Goal: Information Seeking & Learning: Learn about a topic

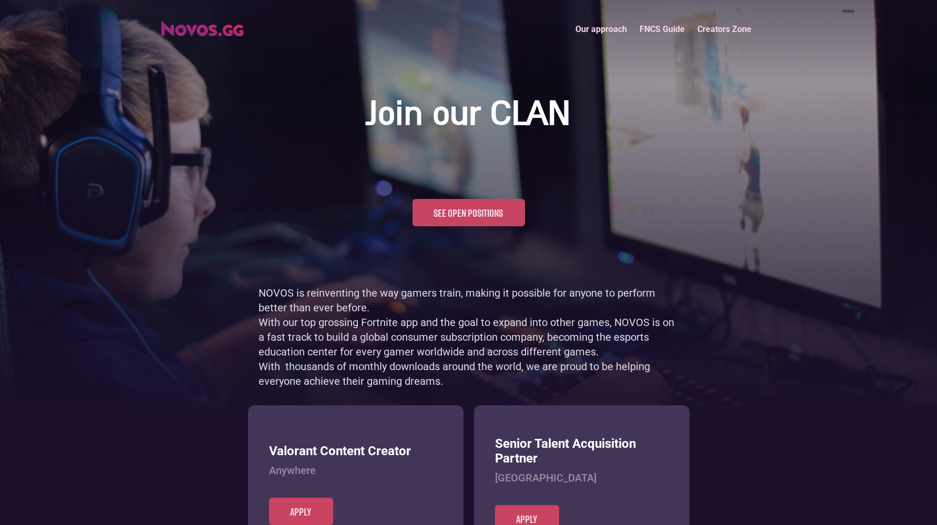
scroll to position [511, 0]
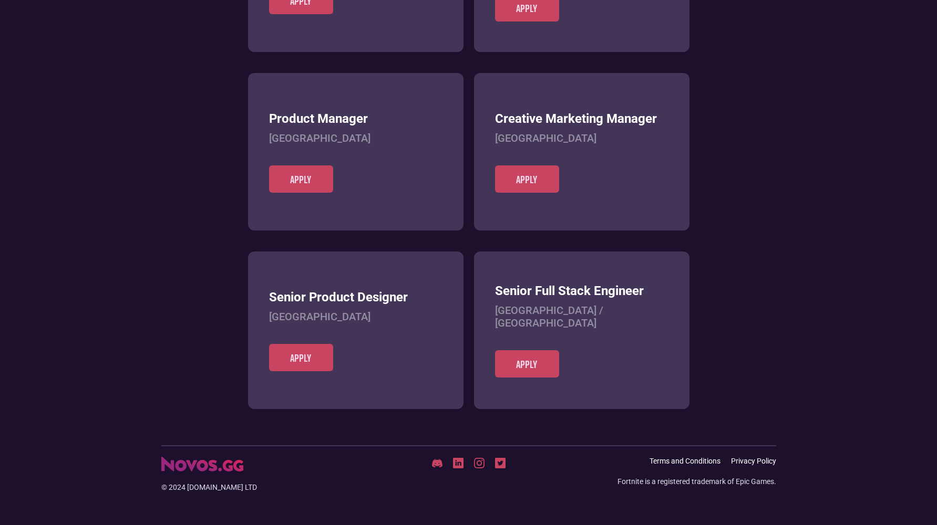
scroll to position [406, 0]
